Goal: Transaction & Acquisition: Purchase product/service

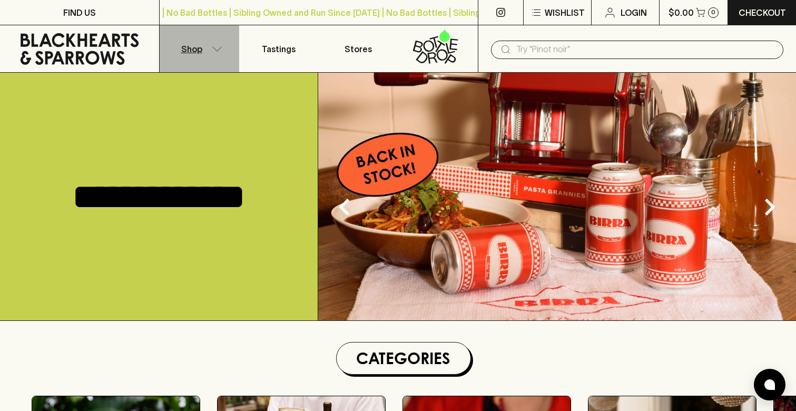
click at [214, 50] on icon "button" at bounding box center [217, 48] width 11 height 5
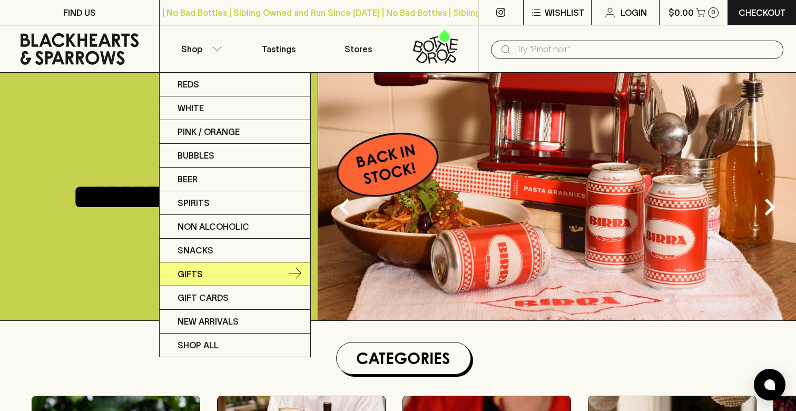
click at [231, 272] on link "Gifts" at bounding box center [235, 274] width 151 height 24
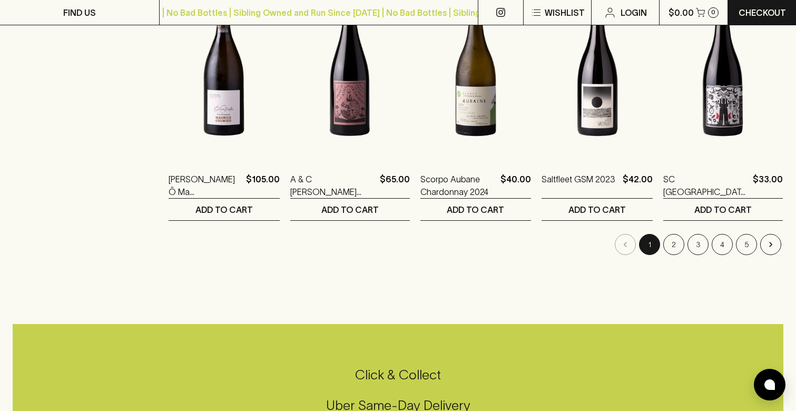
scroll to position [1036, 0]
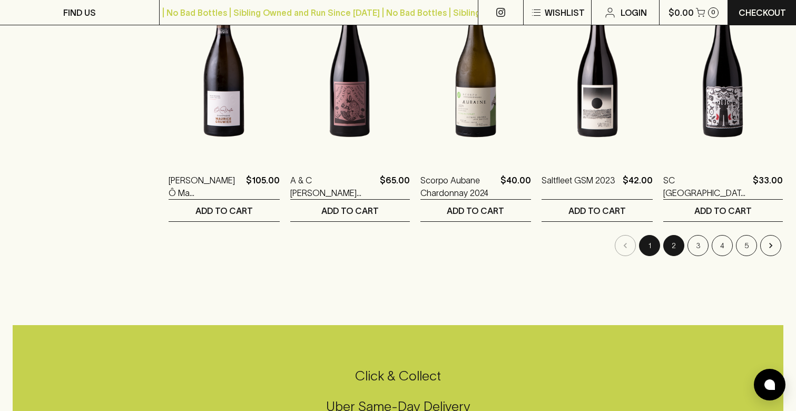
click at [672, 250] on button "2" at bounding box center [673, 245] width 21 height 21
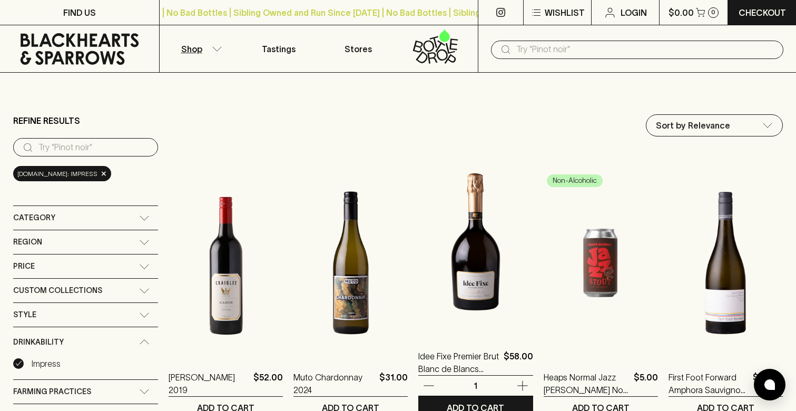
click at [487, 258] on img at bounding box center [475, 242] width 114 height 184
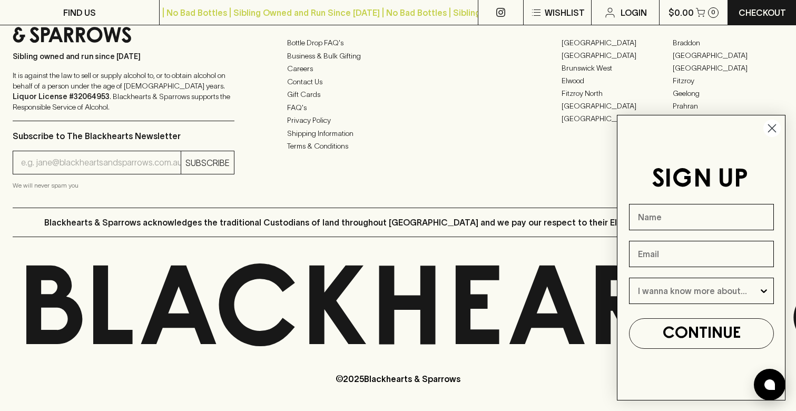
scroll to position [1569, 0]
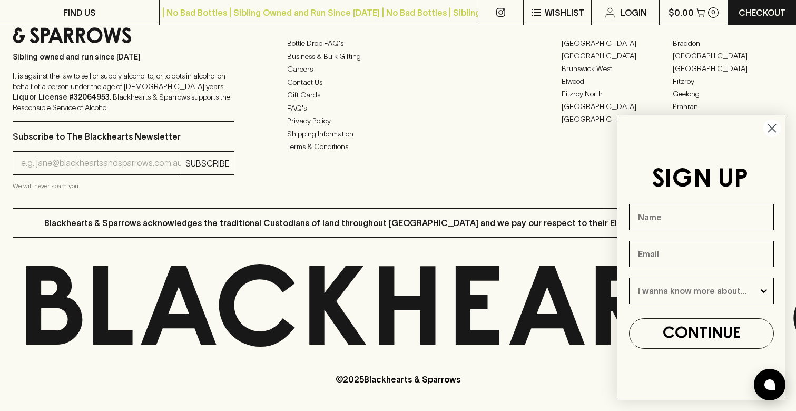
click at [775, 129] on circle "Close dialog" at bounding box center [771, 128] width 17 height 17
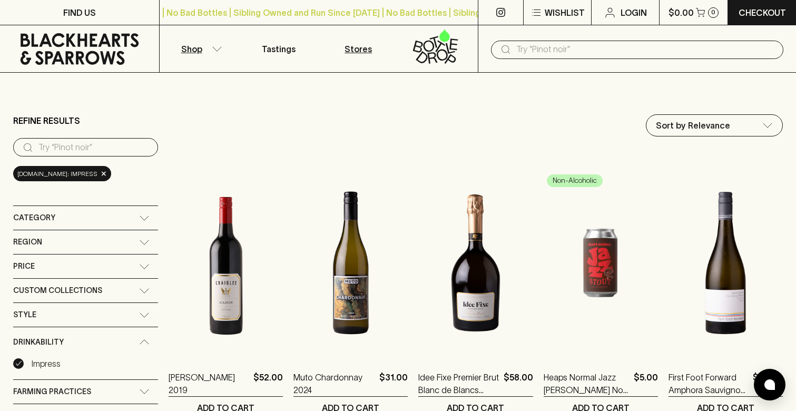
scroll to position [0, 0]
click at [213, 49] on icon "button" at bounding box center [217, 48] width 11 height 5
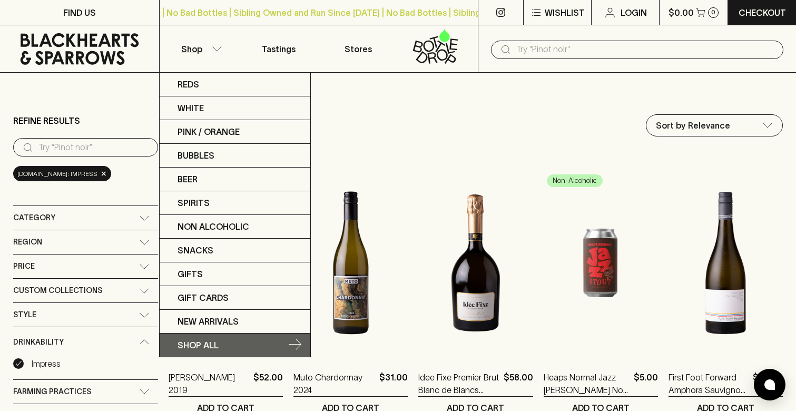
click at [198, 343] on p "SHOP ALL" at bounding box center [198, 345] width 41 height 13
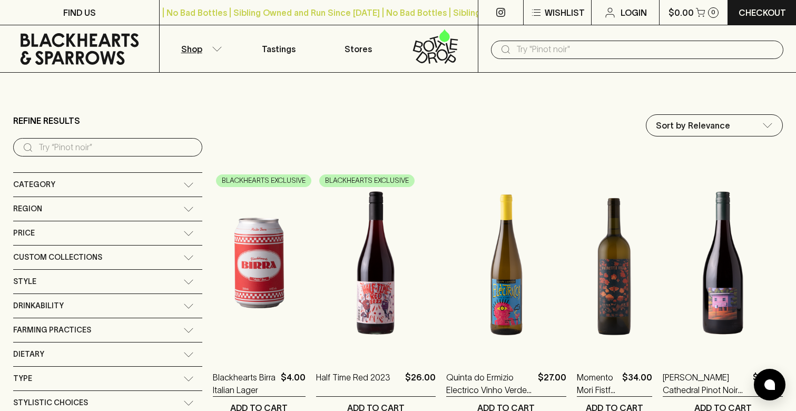
click at [111, 141] on input "search" at bounding box center [115, 147] width 155 height 17
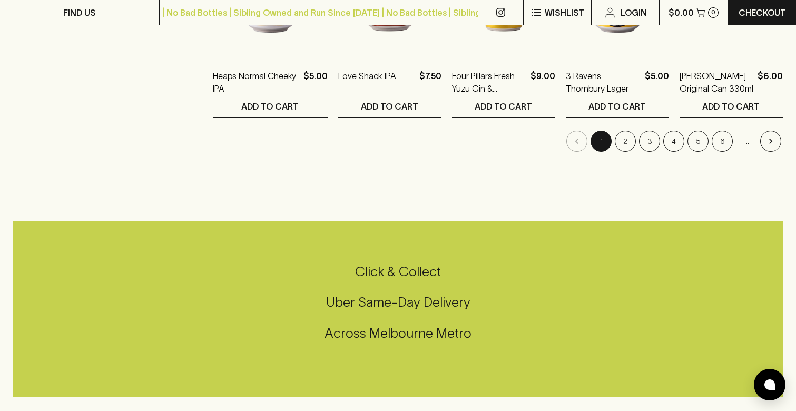
scroll to position [1199, 0]
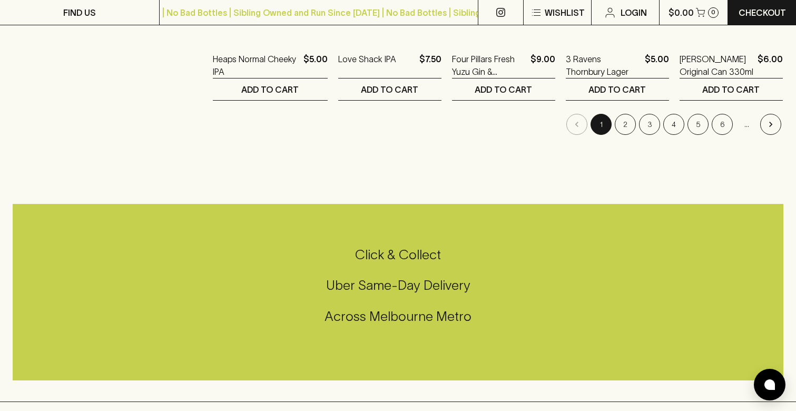
type input "pack"
click at [650, 127] on button "3" at bounding box center [649, 124] width 21 height 21
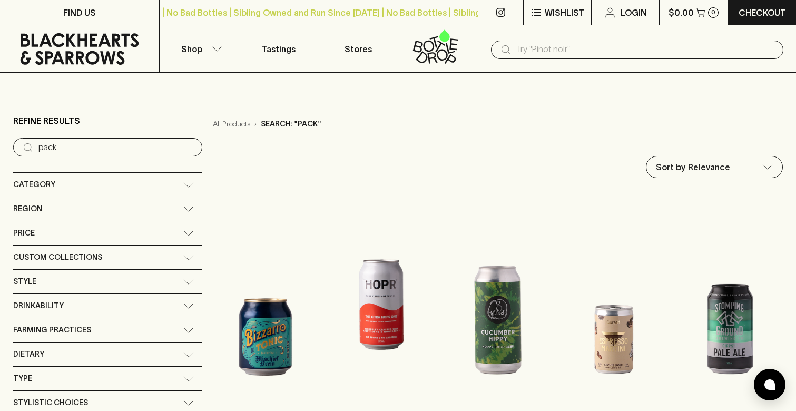
click at [71, 50] on icon at bounding box center [79, 49] width 143 height 32
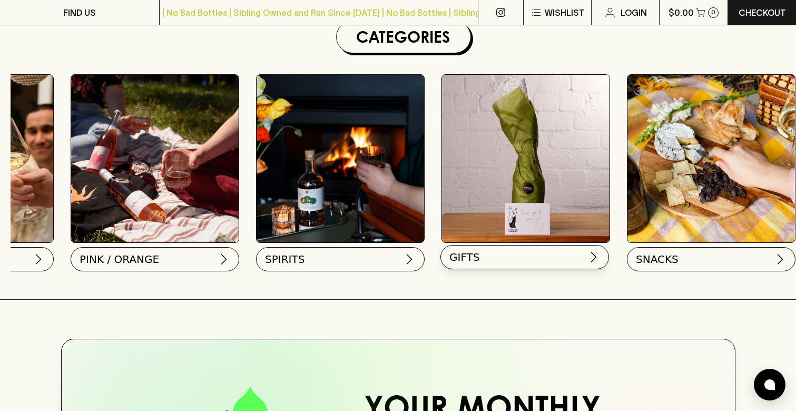
scroll to position [0, 702]
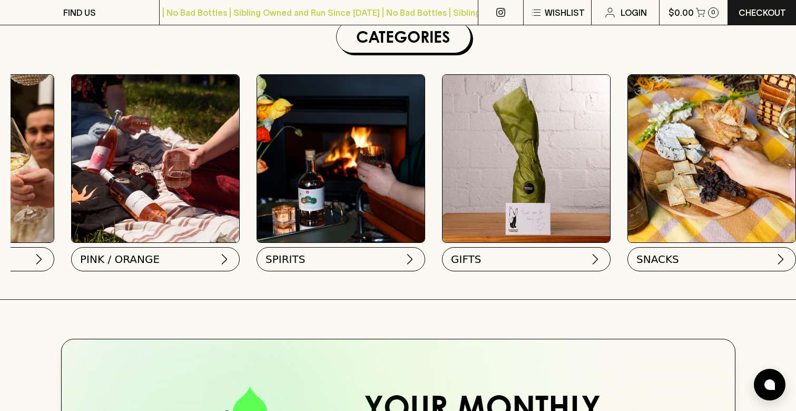
click at [537, 158] on img at bounding box center [526, 159] width 168 height 168
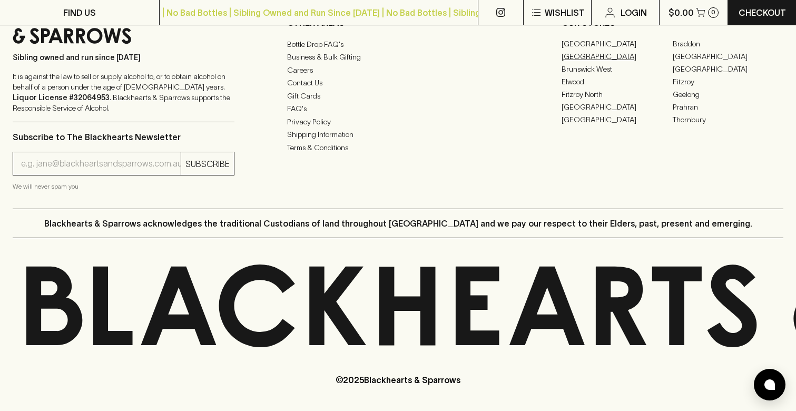
scroll to position [2696, 0]
